Goal: Download file/media

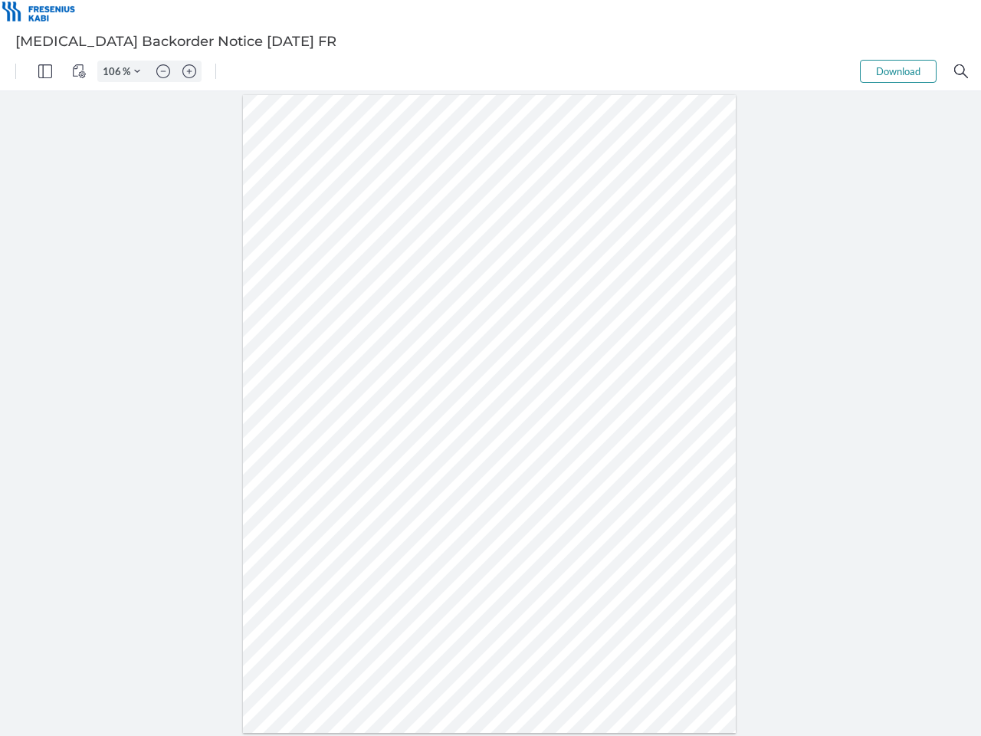
click at [45, 71] on img "Panel" at bounding box center [45, 71] width 14 height 14
click at [79, 71] on img "View Controls" at bounding box center [79, 71] width 14 height 14
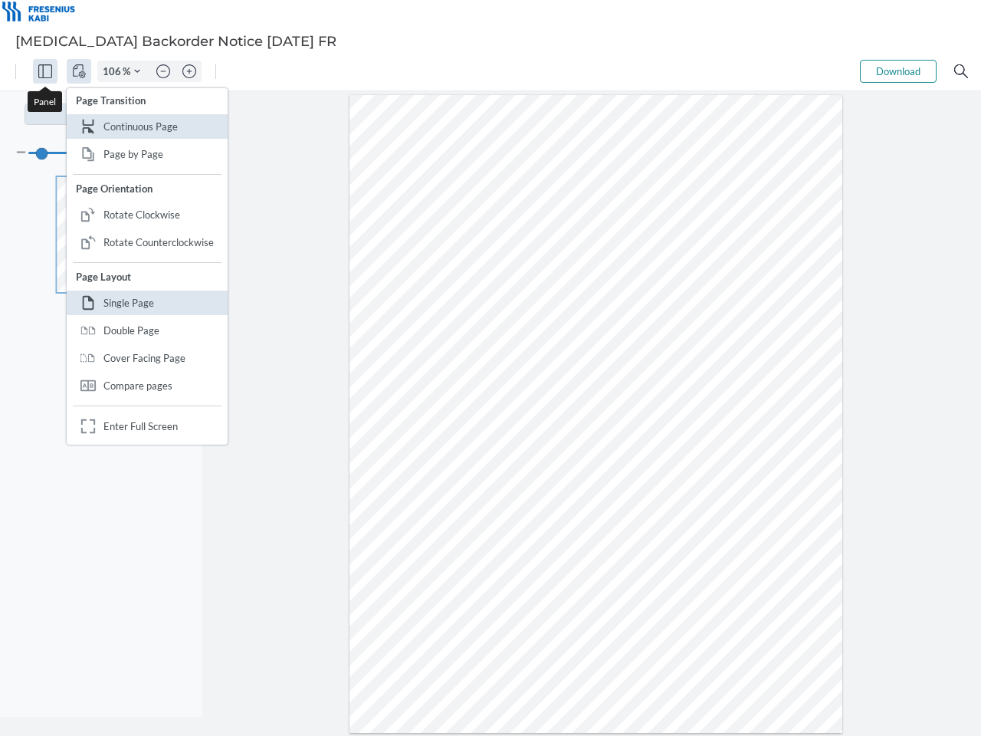
click at [114, 71] on input "106" at bounding box center [110, 71] width 25 height 14
click at [137, 71] on img "Zoom Controls" at bounding box center [137, 71] width 6 height 6
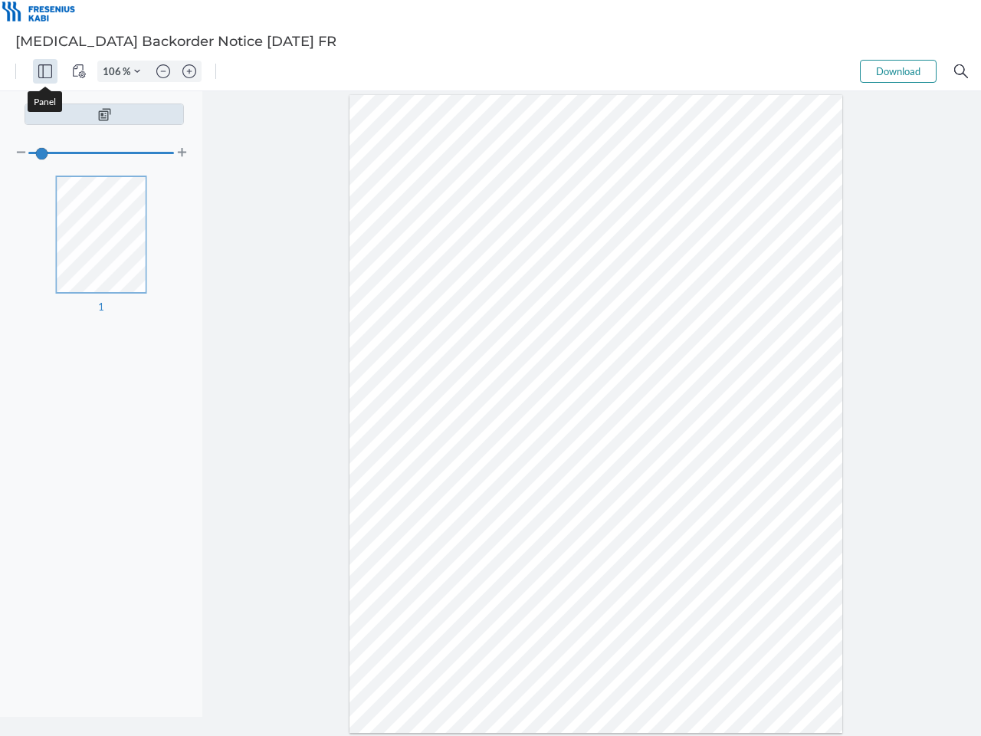
click at [163, 71] on img "Zoom out" at bounding box center [163, 71] width 14 height 14
click at [189, 71] on img "Zoom in" at bounding box center [189, 71] width 14 height 14
type input "106"
click at [899, 71] on button "Download" at bounding box center [898, 71] width 77 height 23
click at [962, 71] on img "Search" at bounding box center [962, 71] width 14 height 14
